Goal: Information Seeking & Learning: Learn about a topic

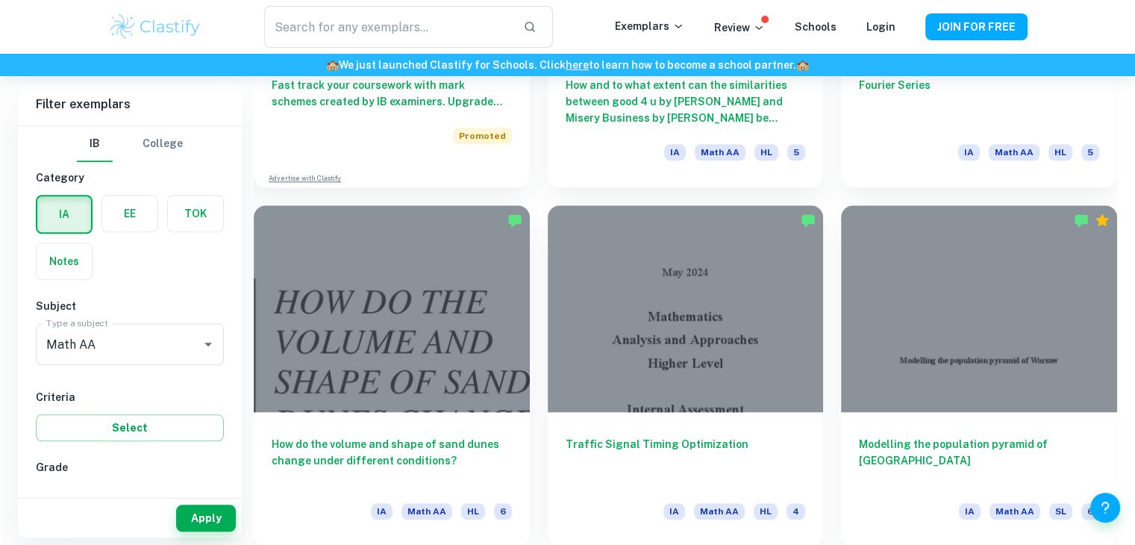
scroll to position [1361, 0]
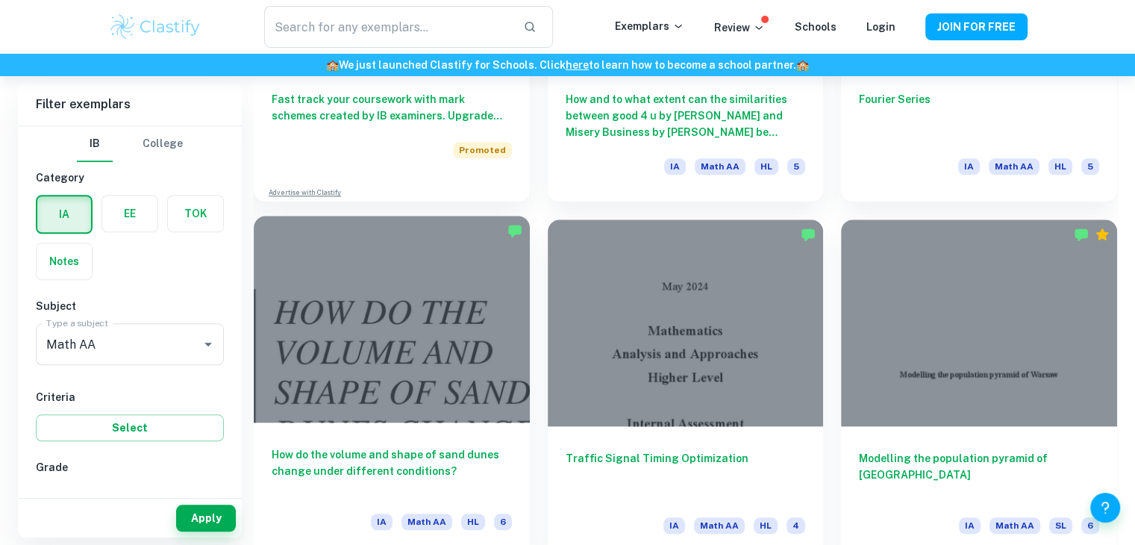
click at [452, 355] on div at bounding box center [392, 319] width 276 height 207
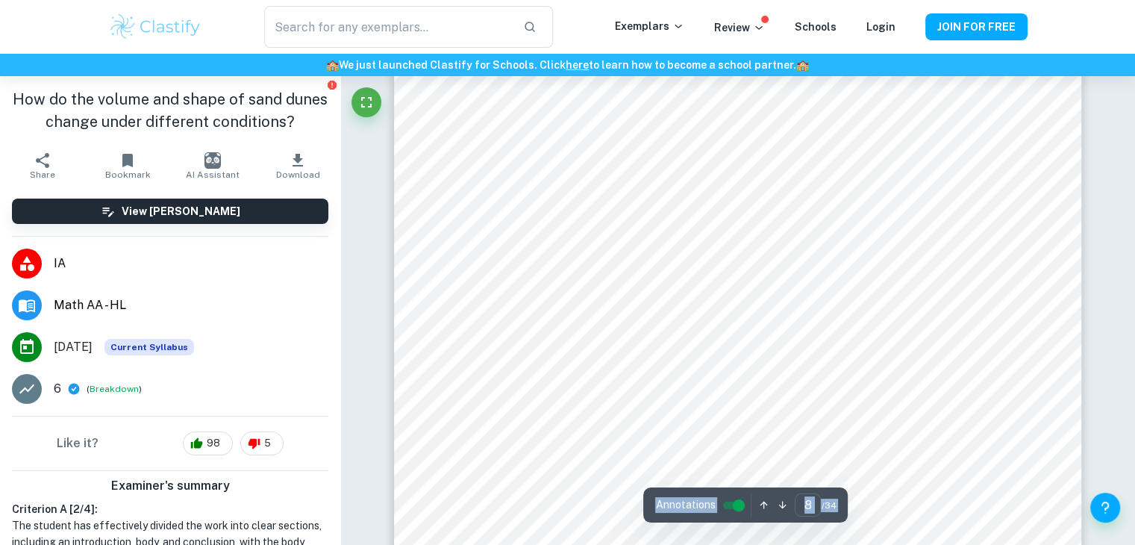
scroll to position [7307, 0]
type input "34"
